Goal: Check status: Check status

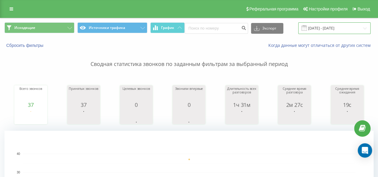
click at [319, 25] on input "[DATE] - [DATE]" at bounding box center [334, 28] width 72 height 12
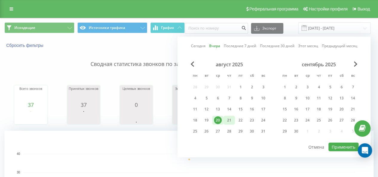
click at [234, 121] on div "21" at bounding box center [228, 120] width 11 height 9
click at [240, 119] on div "22" at bounding box center [240, 120] width 8 height 8
drag, startPoint x: 240, startPoint y: 121, endPoint x: 255, endPoint y: 125, distance: 15.5
click at [240, 121] on div "22" at bounding box center [240, 120] width 8 height 8
click at [337, 144] on button "Применить" at bounding box center [343, 147] width 30 height 9
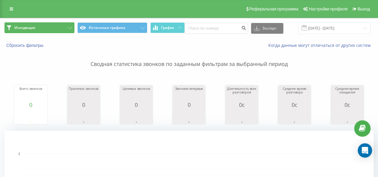
click at [57, 26] on button "Исходящие" at bounding box center [39, 27] width 70 height 11
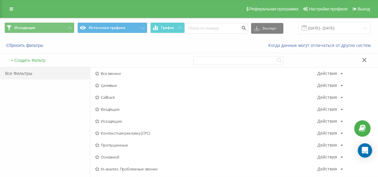
click at [126, 120] on span "Исходящие" at bounding box center [206, 121] width 222 height 4
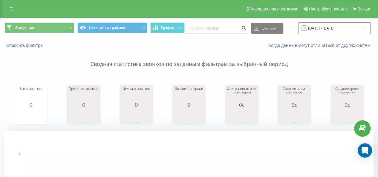
click at [318, 28] on input "[DATE] - [DATE]" at bounding box center [334, 28] width 72 height 12
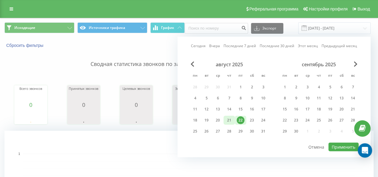
drag, startPoint x: 227, startPoint y: 120, endPoint x: 232, endPoint y: 122, distance: 4.8
click at [229, 121] on div "21" at bounding box center [229, 120] width 8 height 8
click at [335, 150] on button "Применить" at bounding box center [343, 147] width 30 height 9
type input "[DATE] - [DATE]"
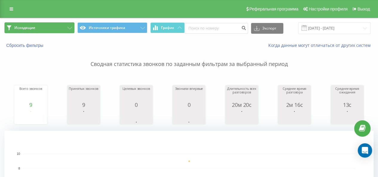
click at [58, 28] on button "Исходящие" at bounding box center [39, 27] width 70 height 11
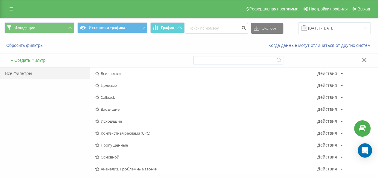
click at [113, 109] on span "Входящие" at bounding box center [206, 109] width 222 height 4
